Goal: Check status: Check status

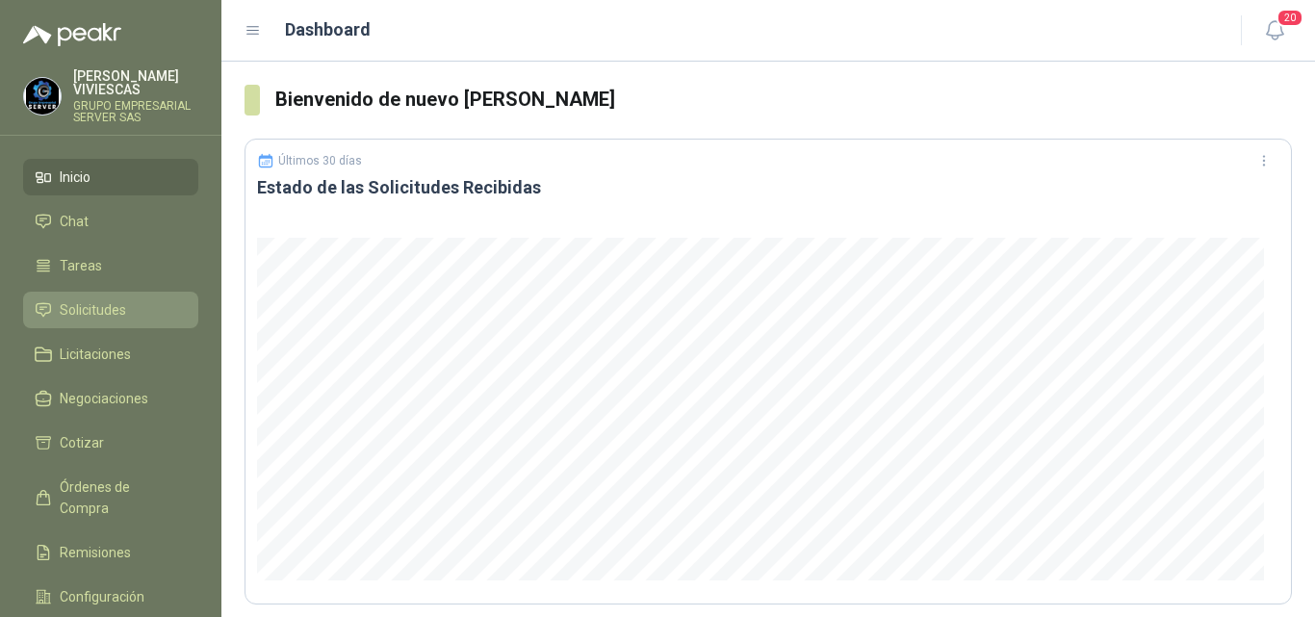
click at [88, 306] on span "Solicitudes" at bounding box center [93, 309] width 66 height 21
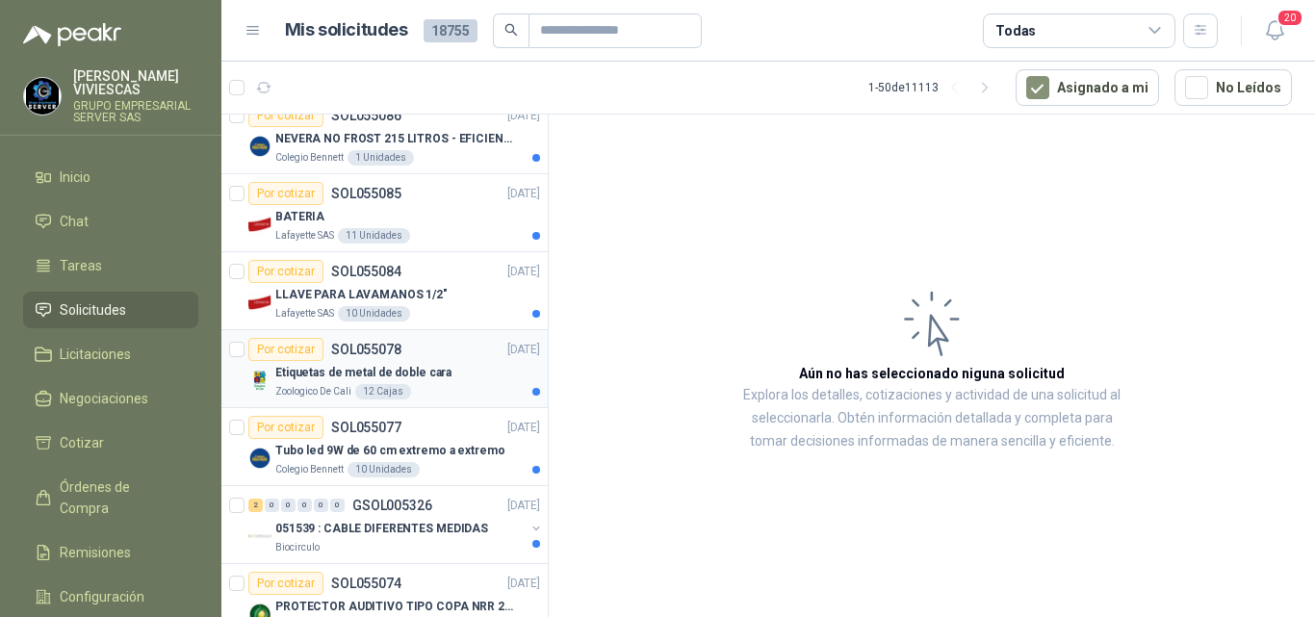
scroll to position [192, 0]
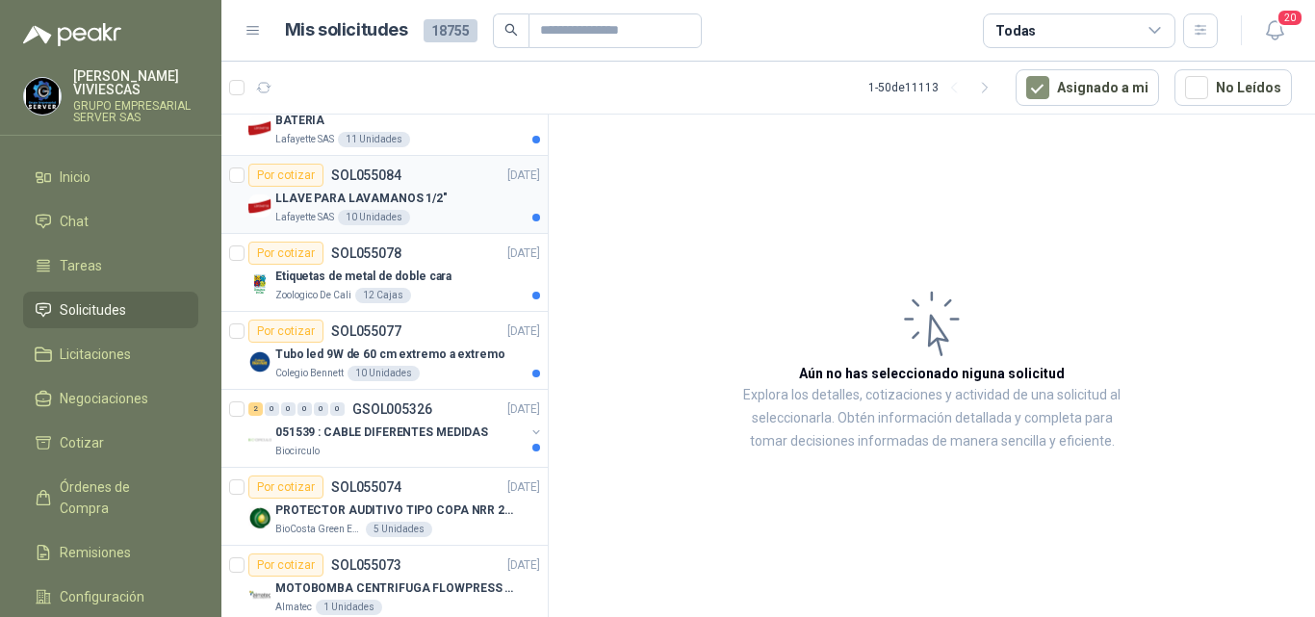
click at [398, 201] on p "LLAVE PARA LAVAMANOS 1/2"" at bounding box center [361, 199] width 172 height 18
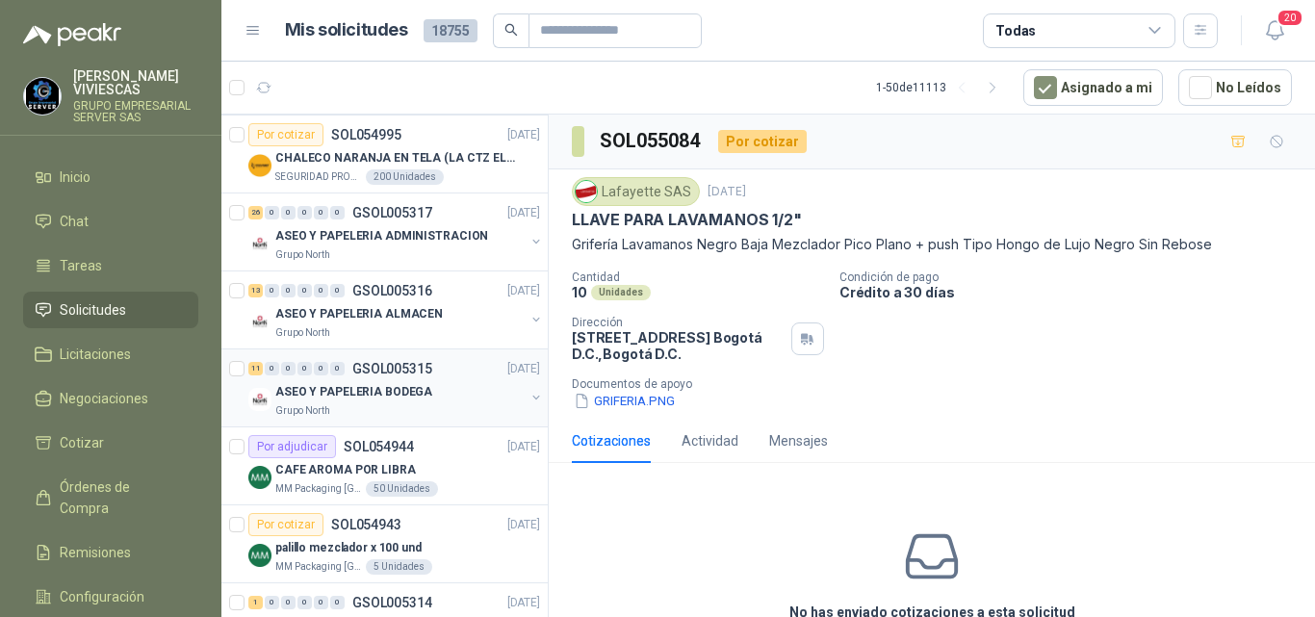
scroll to position [1732, 0]
